Goal: Use online tool/utility: Utilize a website feature to perform a specific function

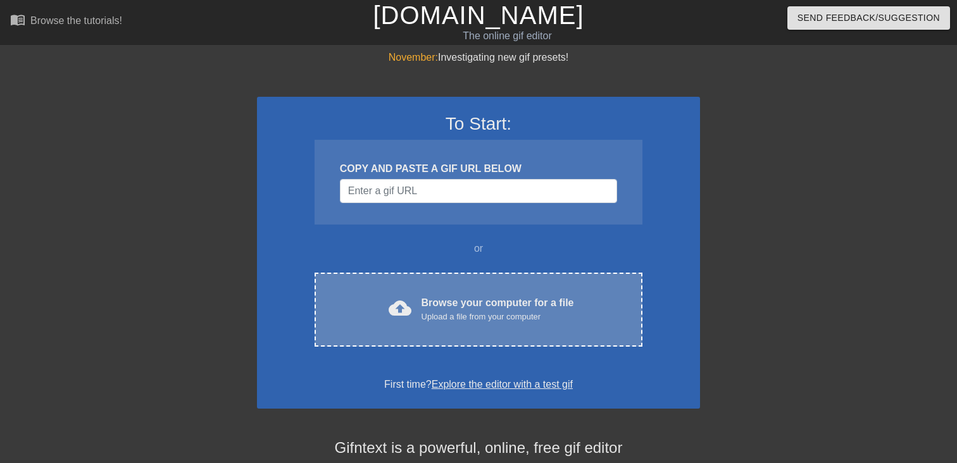
click at [589, 338] on div "cloud_upload Browse your computer for a file Upload a file from your computer C…" at bounding box center [479, 310] width 328 height 74
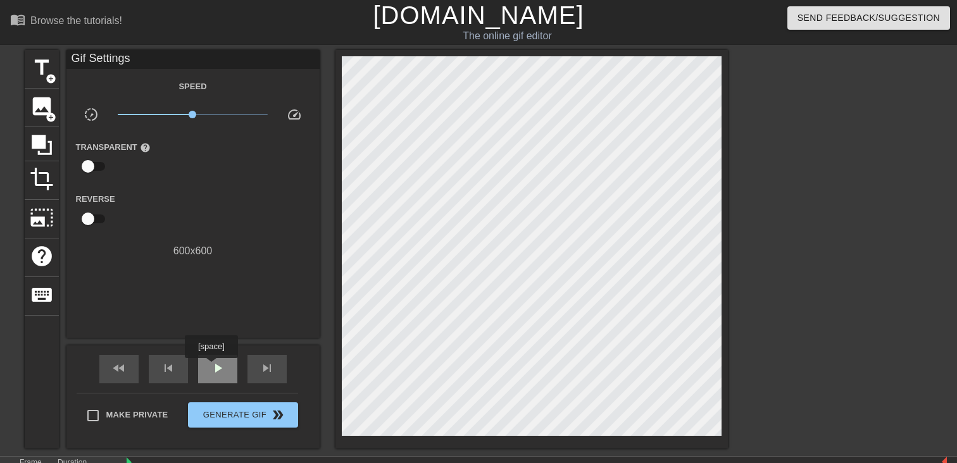
click at [213, 367] on span "play_arrow" at bounding box center [217, 368] width 15 height 15
click at [213, 367] on span "pause" at bounding box center [217, 368] width 15 height 15
click at [42, 109] on span "image" at bounding box center [42, 106] width 24 height 24
click at [42, 141] on icon at bounding box center [42, 145] width 20 height 20
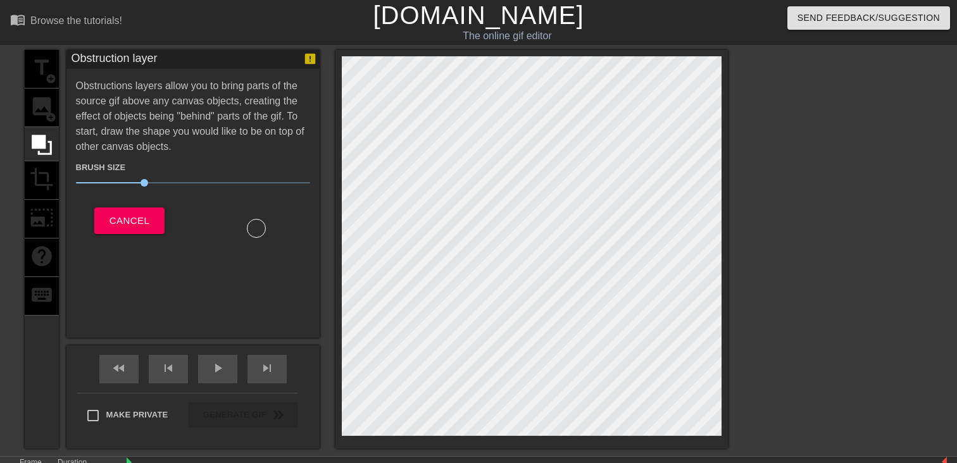
click at [43, 104] on div "title add_circle image add_circle crop photo_size_select_large help keyboard" at bounding box center [42, 249] width 34 height 399
click at [49, 182] on div "title add_circle image add_circle crop photo_size_select_large help keyboard" at bounding box center [42, 249] width 34 height 399
click at [118, 214] on span "Cancel" at bounding box center [130, 221] width 40 height 16
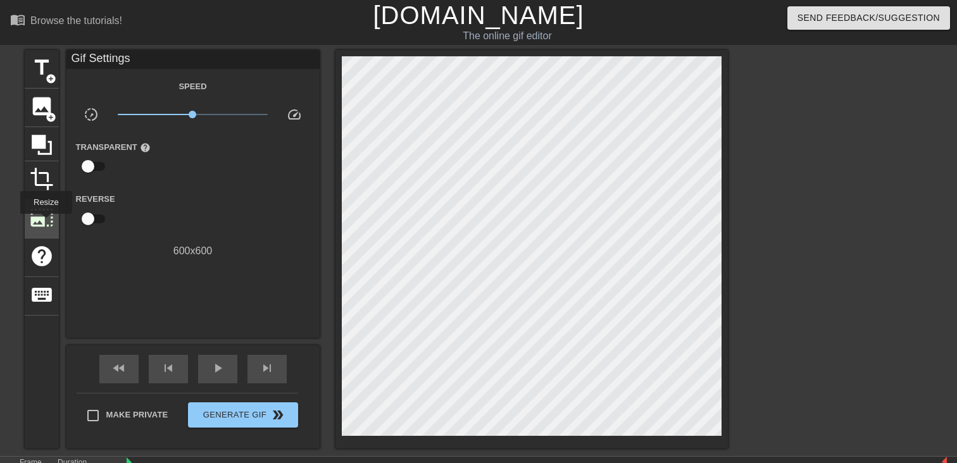
click at [46, 223] on span "photo_size_select_large" at bounding box center [42, 218] width 24 height 24
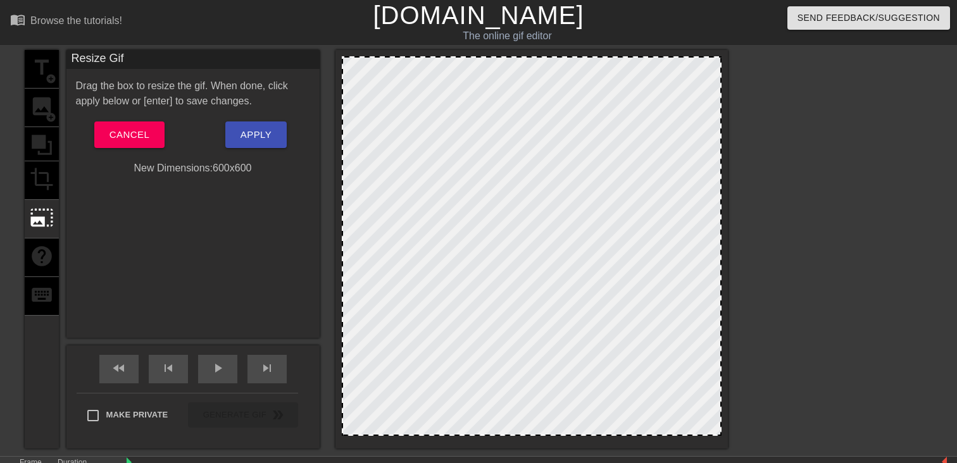
drag, startPoint x: 362, startPoint y: 109, endPoint x: 401, endPoint y: 111, distance: 38.7
click at [401, 111] on div at bounding box center [532, 246] width 380 height 380
click at [41, 115] on div "title add_circle image add_circle crop photo_size_select_large help keyboard" at bounding box center [42, 249] width 34 height 399
